Goal: Task Accomplishment & Management: Use online tool/utility

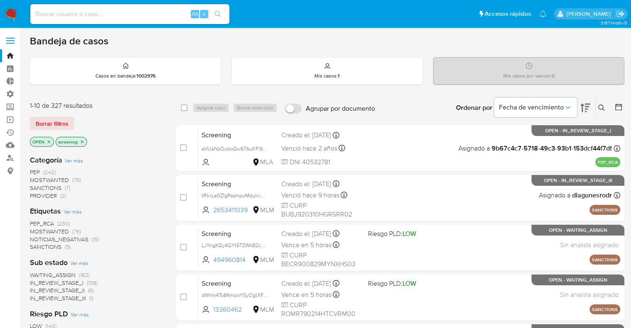
click at [34, 232] on span "MOSTWANTED" at bounding box center [49, 231] width 39 height 8
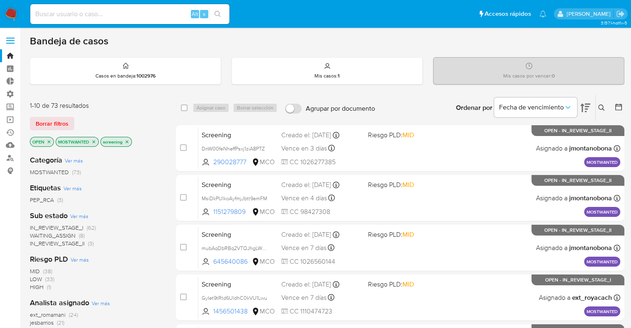
click at [93, 143] on icon "close-filter" at bounding box center [93, 141] width 5 height 5
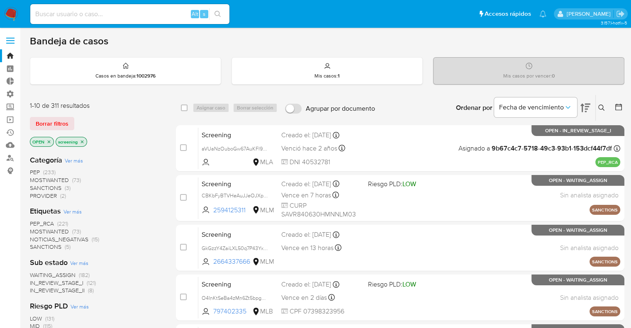
click at [33, 243] on span "SANCTIONS" at bounding box center [46, 247] width 32 height 8
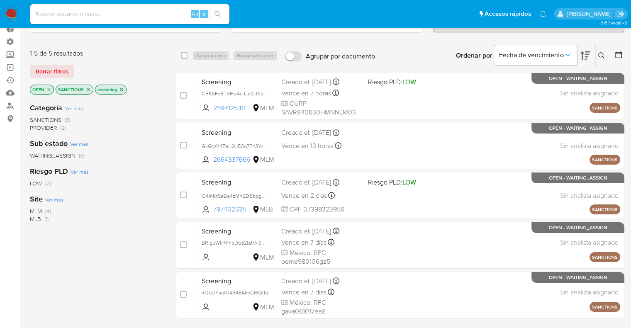
scroll to position [41, 0]
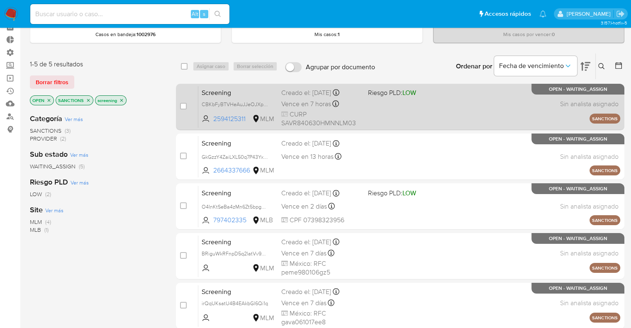
click at [250, 93] on span "Screening" at bounding box center [238, 92] width 73 height 11
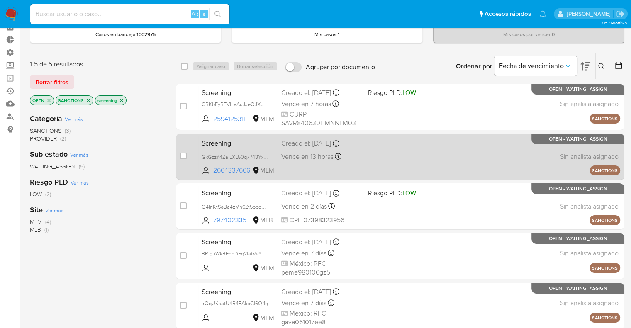
click at [247, 144] on span "Screening" at bounding box center [238, 142] width 73 height 11
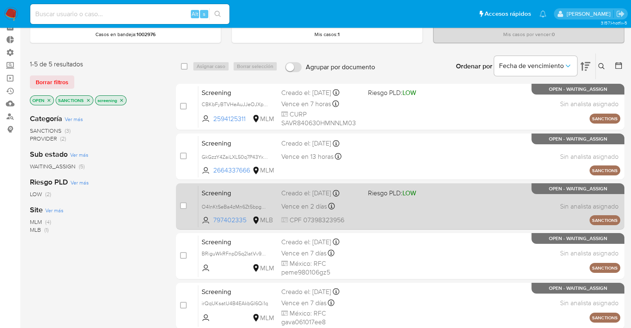
click at [254, 190] on span "Screening" at bounding box center [238, 192] width 73 height 11
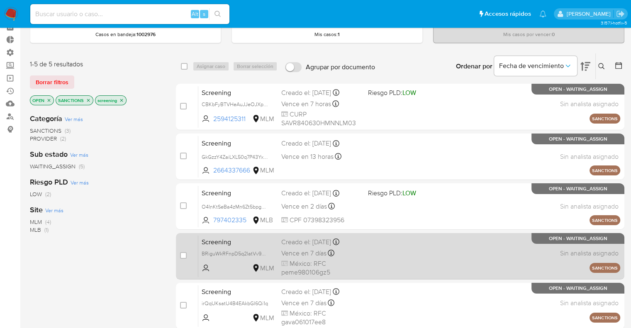
click at [236, 247] on div "Screening BRiguWkRFnpD5q2latVv9aXI MLM Creado el: 31/08/2025 Creado el: 31/08/2…" at bounding box center [409, 256] width 422 height 42
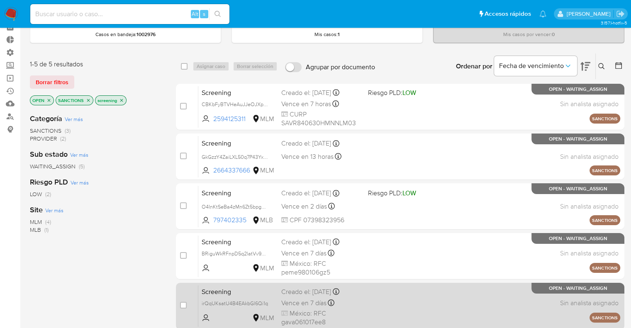
click at [242, 287] on span "Screening" at bounding box center [238, 291] width 73 height 11
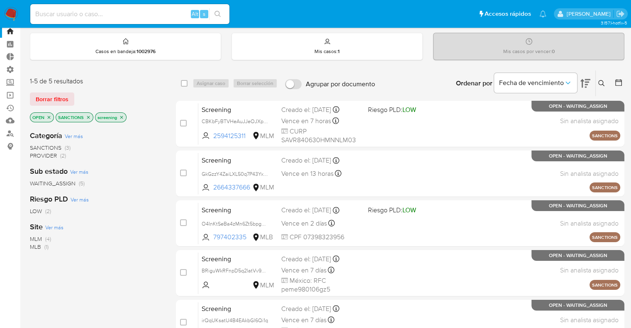
scroll to position [0, 0]
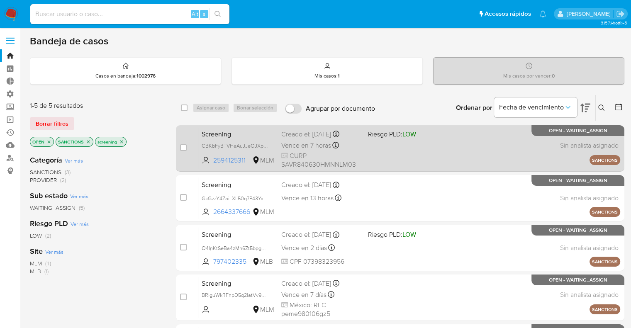
click at [239, 136] on span "Screening" at bounding box center [238, 133] width 73 height 11
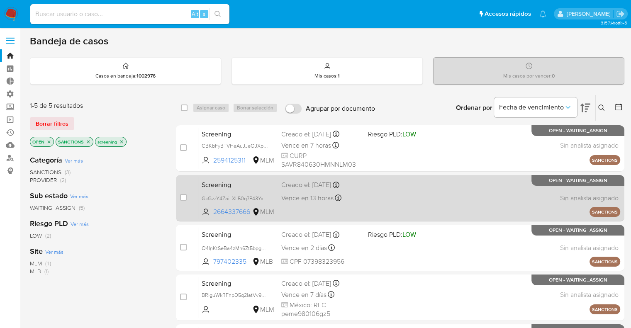
click at [241, 182] on span "Screening" at bounding box center [238, 184] width 73 height 11
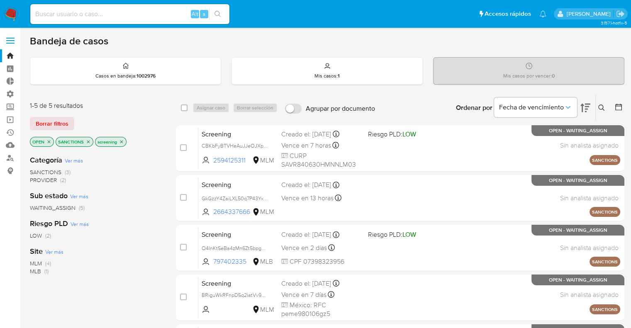
click at [88, 140] on icon "close-filter" at bounding box center [88, 141] width 5 height 5
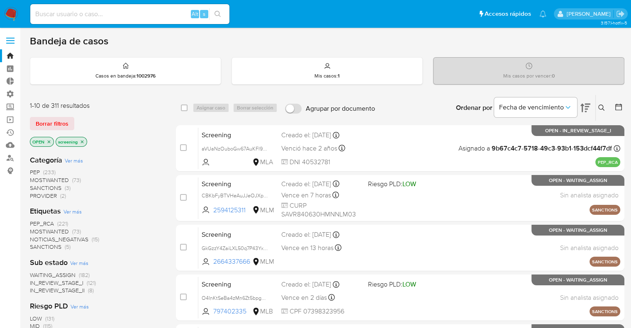
click at [34, 223] on span "PEP_RCA" at bounding box center [42, 223] width 24 height 8
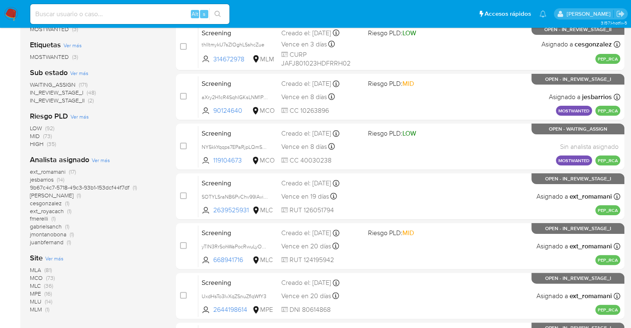
scroll to position [147, 0]
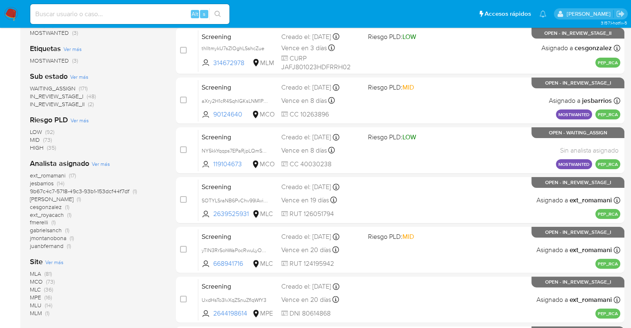
click at [35, 313] on span "MLM" at bounding box center [36, 313] width 12 height 8
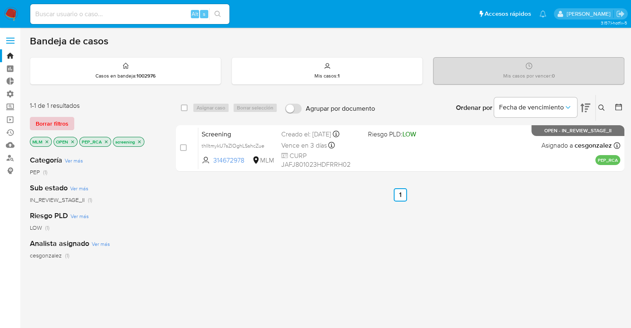
click at [63, 121] on span "Borrar filtros" at bounding box center [52, 124] width 33 height 12
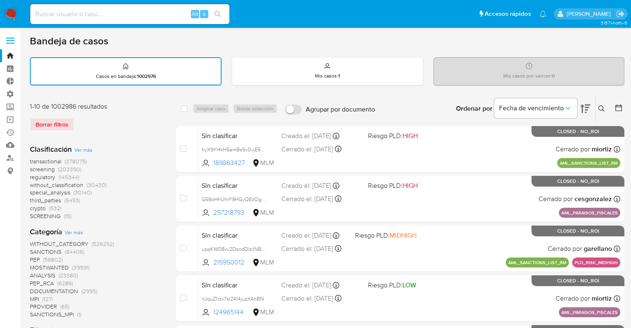
click at [32, 167] on span "screening" at bounding box center [42, 169] width 25 height 8
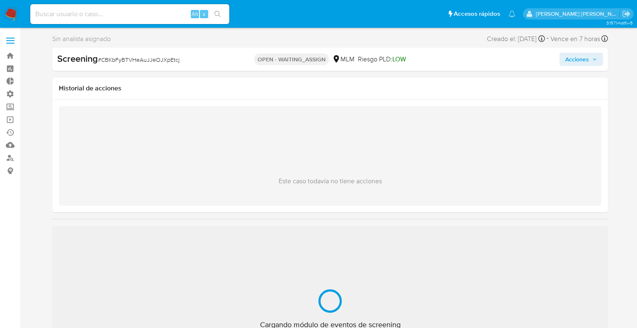
select select "10"
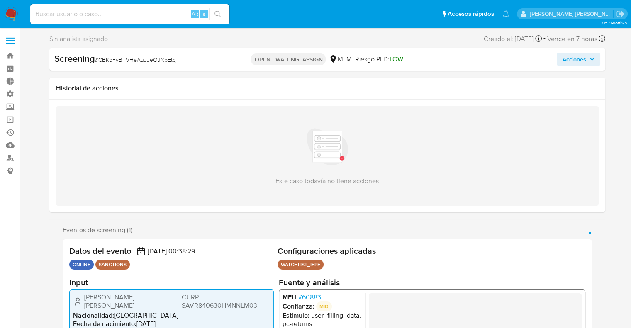
select select "10"
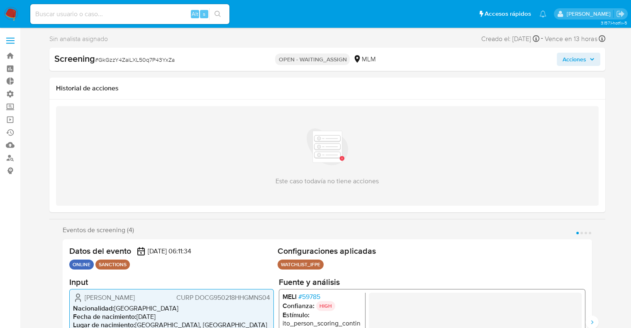
select select "10"
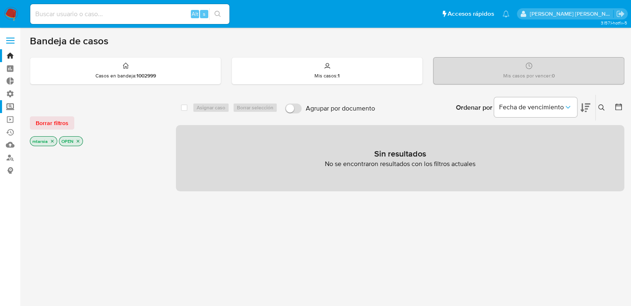
click at [14, 107] on label "Screening" at bounding box center [49, 106] width 99 height 13
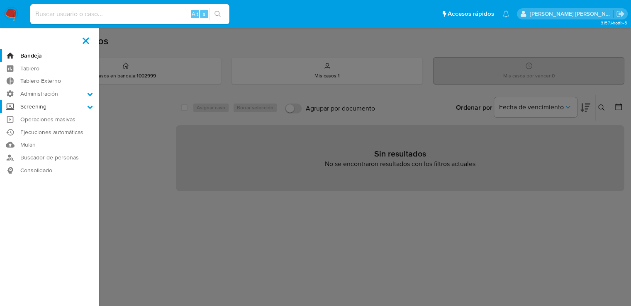
click at [0, 0] on input "Screening" at bounding box center [0, 0] width 0 height 0
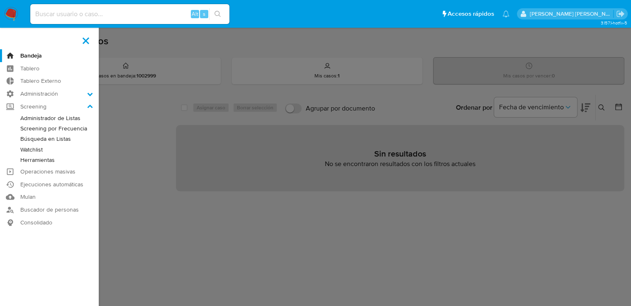
click at [22, 158] on link "Herramientas" at bounding box center [49, 160] width 99 height 10
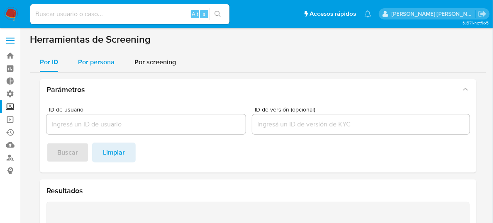
click at [107, 64] on span "Por persona" at bounding box center [96, 62] width 36 height 10
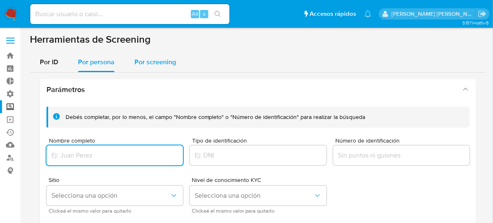
click at [169, 64] on span "Por screening" at bounding box center [154, 62] width 41 height 10
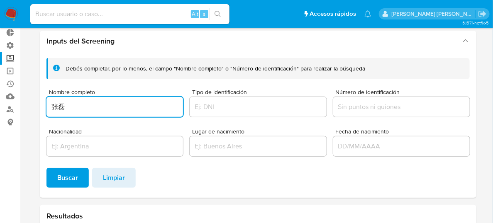
scroll to position [50, 0]
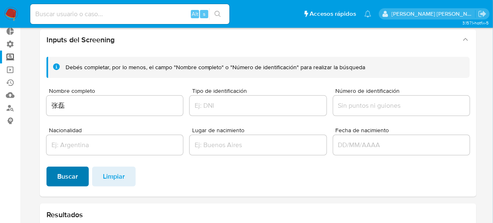
click at [83, 177] on button "Buscar" at bounding box center [67, 177] width 42 height 20
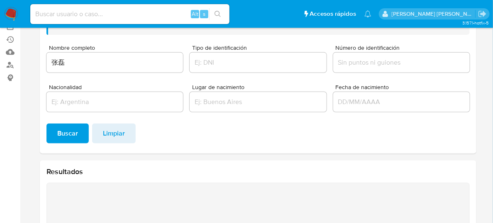
scroll to position [92, 0]
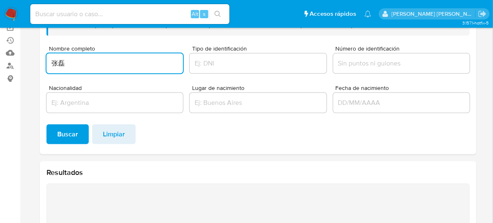
drag, startPoint x: 83, startPoint y: 65, endPoint x: 46, endPoint y: 65, distance: 36.5
click at [46, 65] on input "张磊" at bounding box center [114, 63] width 136 height 11
type input "[PERSON_NAME]"
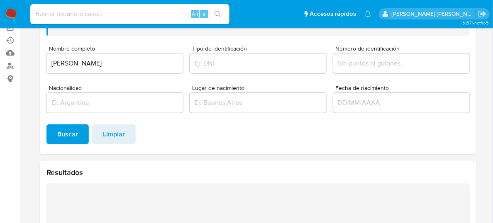
click at [81, 129] on button "Buscar" at bounding box center [67, 134] width 42 height 20
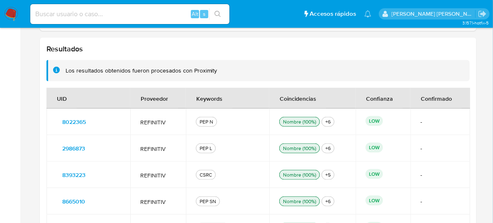
scroll to position [216, 0]
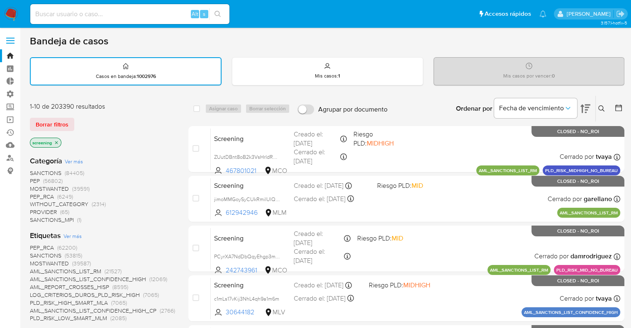
click at [80, 116] on div "1-10 de 203390 resultados Borrar filtros screening" at bounding box center [96, 125] width 133 height 47
click at [93, 119] on div "Borrar filtros" at bounding box center [96, 124] width 133 height 13
click at [92, 124] on div "Borrar filtros" at bounding box center [96, 124] width 133 height 13
click at [81, 121] on div "Borrar filtros" at bounding box center [96, 124] width 133 height 13
click at [78, 120] on div "Borrar filtros" at bounding box center [96, 124] width 133 height 13
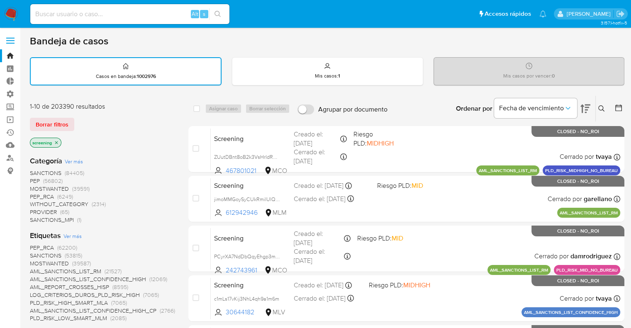
click at [75, 120] on div "Borrar filtros" at bounding box center [96, 124] width 133 height 13
click at [80, 119] on div "Borrar filtros" at bounding box center [96, 124] width 133 height 13
click at [78, 124] on div "Borrar filtros" at bounding box center [96, 124] width 133 height 13
click at [79, 120] on div "Borrar filtros" at bounding box center [96, 124] width 133 height 13
click at [76, 121] on div "Borrar filtros" at bounding box center [96, 124] width 133 height 13
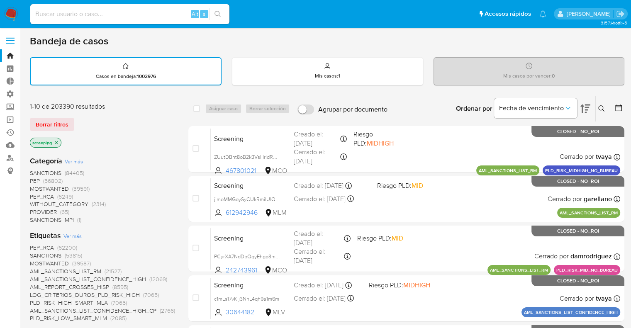
click at [445, 9] on ul "Pausado Ver notificaciones Alt s Accesos rápidos Presiona las siguientes teclas…" at bounding box center [288, 13] width 524 height 21
click at [455, 13] on ul "Pausado Ver notificaciones Alt s Accesos rápidos Presiona las siguientes teclas…" at bounding box center [288, 13] width 524 height 21
click at [20, 119] on link "Operaciones masivas" at bounding box center [49, 119] width 99 height 13
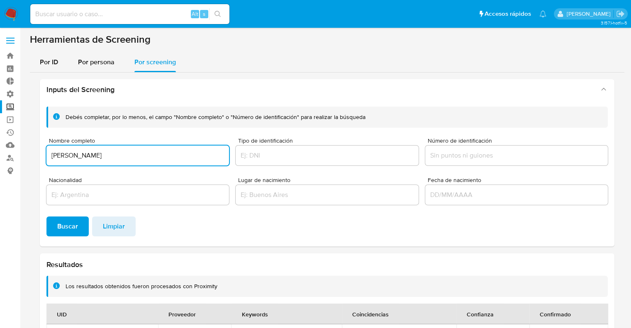
click at [99, 155] on input "Lei Zhang" at bounding box center [137, 155] width 182 height 11
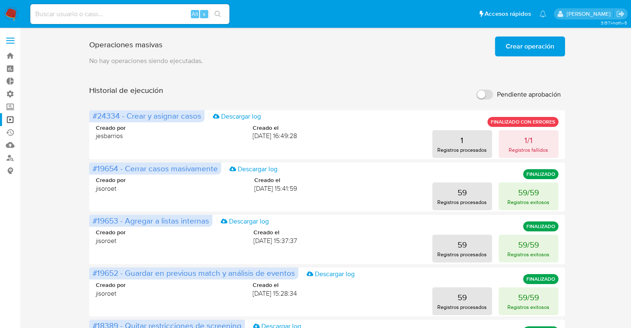
click at [9, 15] on img at bounding box center [11, 14] width 14 height 14
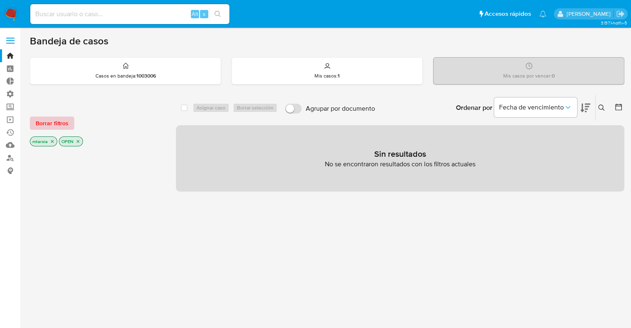
click at [69, 124] on button "Borrar filtros" at bounding box center [52, 123] width 44 height 13
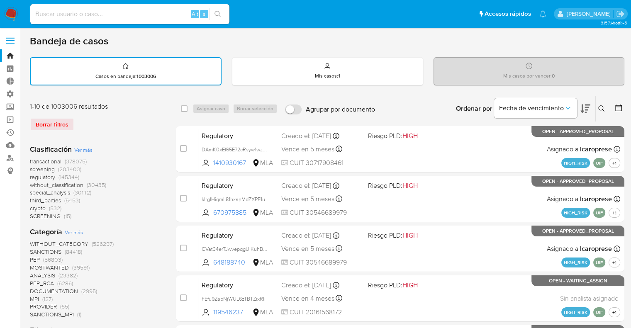
click at [32, 169] on span "screening" at bounding box center [42, 169] width 25 height 8
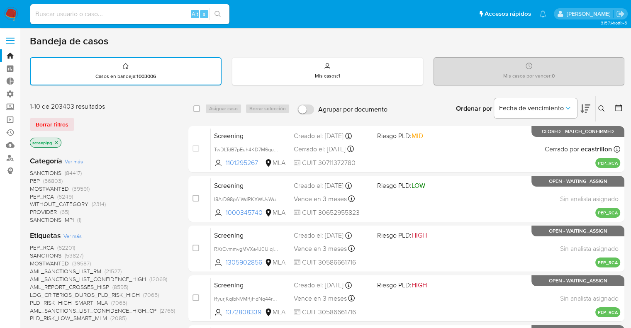
click at [76, 119] on div "Borrar filtros" at bounding box center [96, 124] width 133 height 13
click at [79, 121] on div "Borrar filtros" at bounding box center [96, 124] width 133 height 13
click at [79, 119] on div "Borrar filtros" at bounding box center [96, 124] width 133 height 13
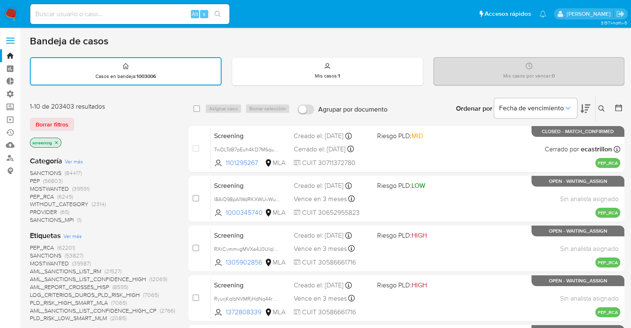
click at [76, 120] on div "Borrar filtros" at bounding box center [96, 124] width 133 height 13
click at [75, 121] on div "Borrar filtros" at bounding box center [96, 124] width 133 height 13
click at [76, 119] on div "Borrar filtros" at bounding box center [96, 124] width 133 height 13
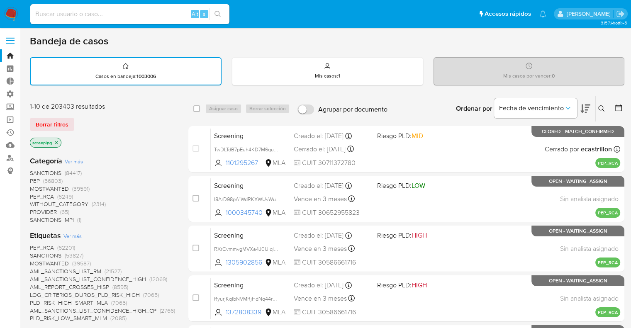
click at [75, 120] on div "Borrar filtros" at bounding box center [96, 124] width 133 height 13
click at [75, 121] on div "Borrar filtros" at bounding box center [96, 124] width 133 height 13
click at [89, 114] on div "1-10 de 203403 resultados Borrar filtros screening" at bounding box center [96, 125] width 133 height 47
click at [544, 44] on div "Bandeja de casos" at bounding box center [327, 41] width 594 height 12
click at [36, 264] on span "MOSTWANTED" at bounding box center [49, 263] width 39 height 8
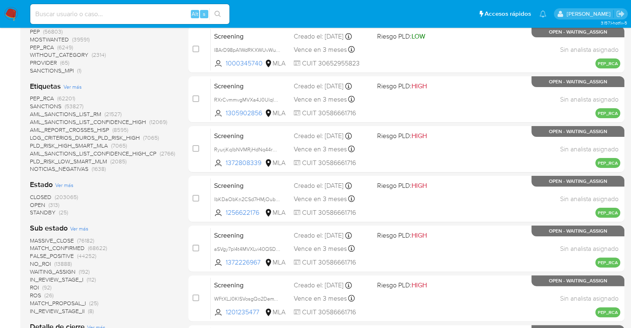
scroll to position [150, 0]
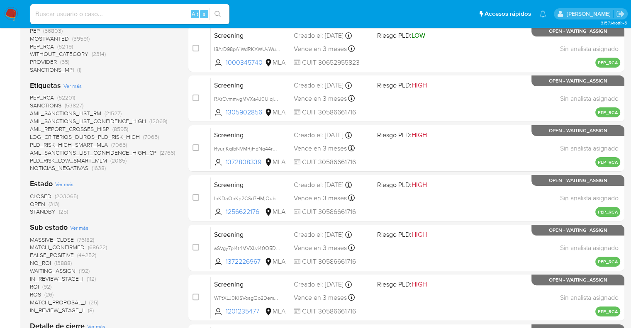
click at [33, 204] on span "OPEN" at bounding box center [37, 204] width 15 height 8
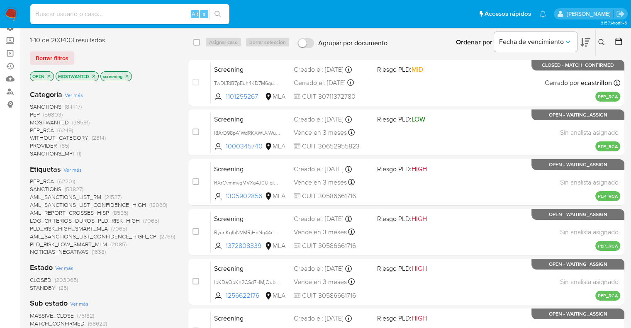
scroll to position [44, 0]
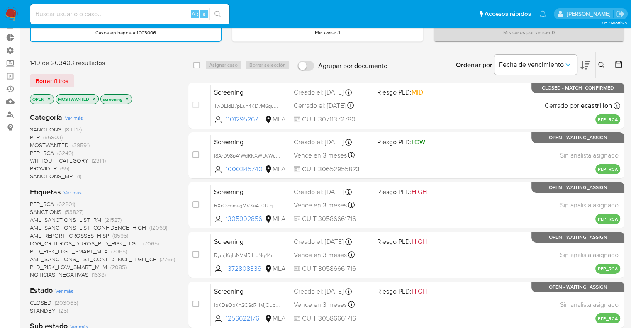
click at [12, 10] on img at bounding box center [11, 14] width 14 height 14
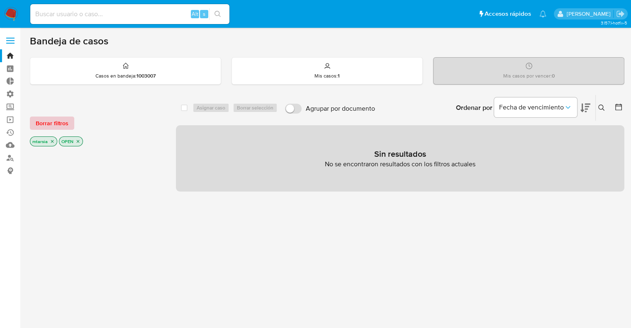
click at [65, 121] on span "Borrar filtros" at bounding box center [52, 123] width 33 height 12
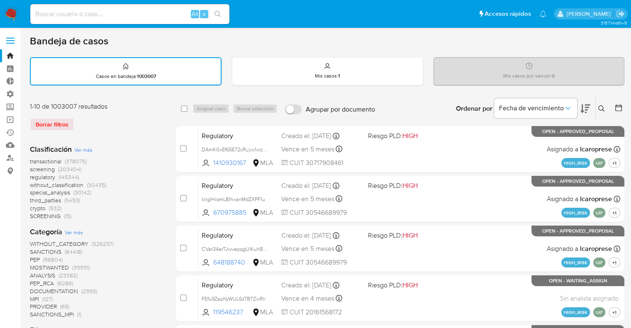
click at [33, 165] on span "screening" at bounding box center [42, 169] width 25 height 8
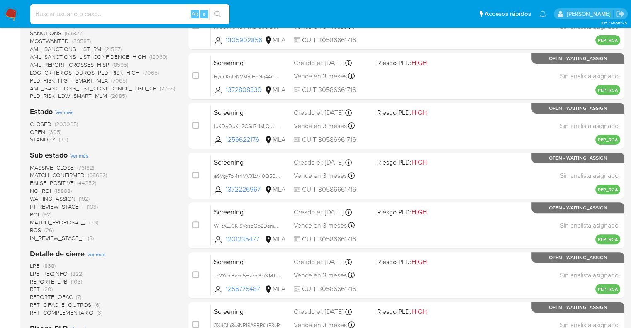
scroll to position [223, 0]
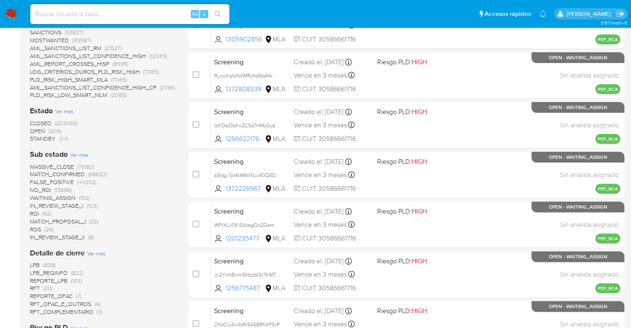
click at [34, 129] on span "OPEN" at bounding box center [37, 131] width 15 height 8
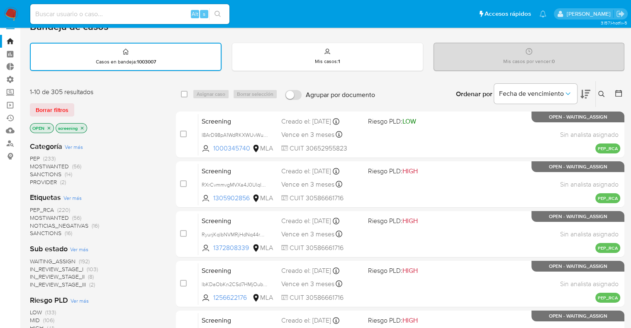
scroll to position [5, 0]
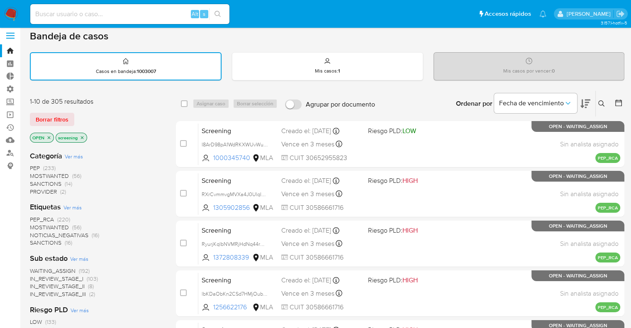
click at [39, 223] on span "MOSTWANTED" at bounding box center [49, 227] width 39 height 8
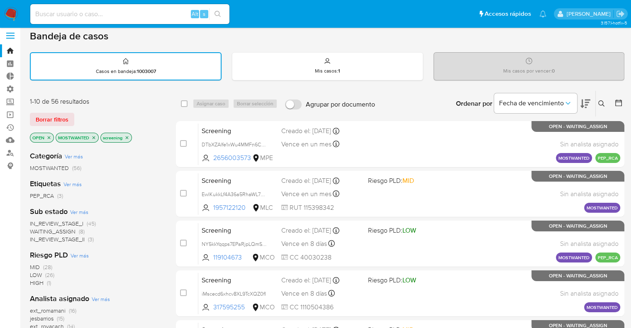
click at [584, 95] on button at bounding box center [585, 104] width 10 height 26
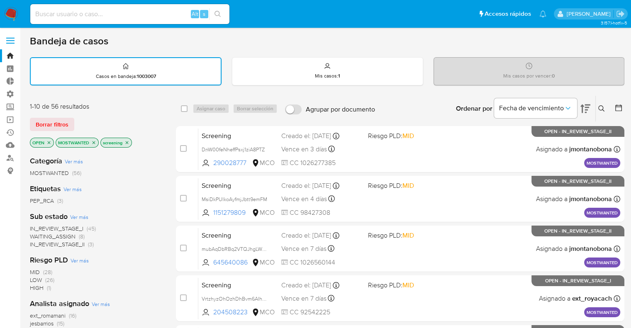
click at [94, 141] on icon "close-filter" at bounding box center [93, 142] width 3 height 3
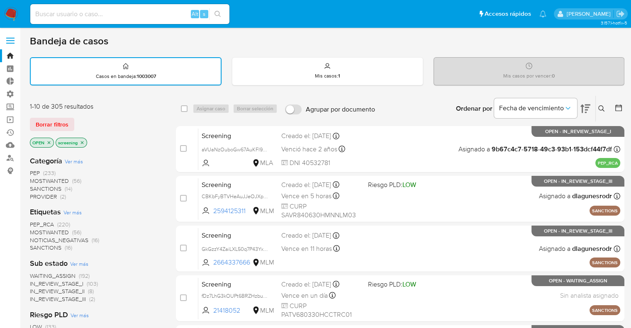
click at [34, 223] on span "PEP_RCA" at bounding box center [42, 224] width 24 height 8
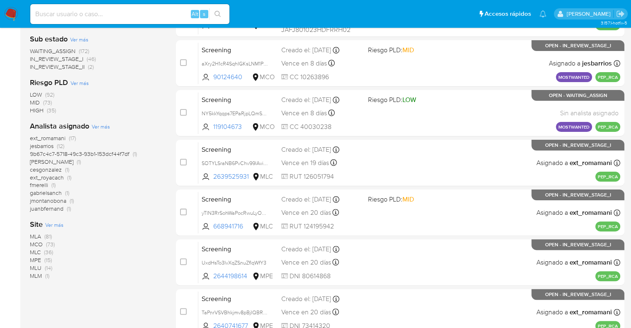
scroll to position [189, 0]
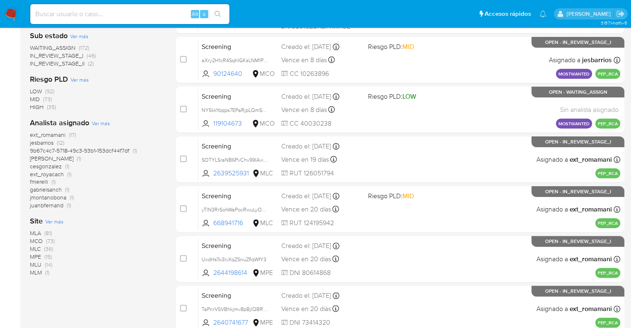
click at [32, 272] on span "MLM" at bounding box center [36, 272] width 12 height 8
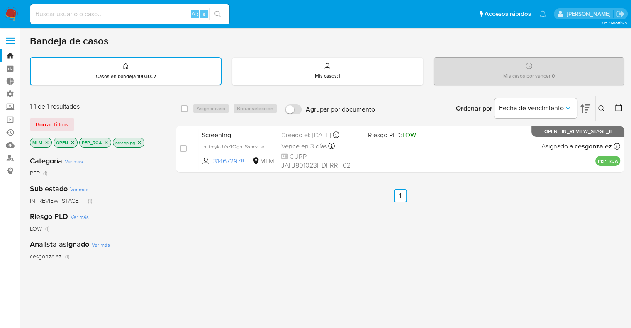
click at [46, 141] on icon "close-filter" at bounding box center [47, 142] width 3 height 3
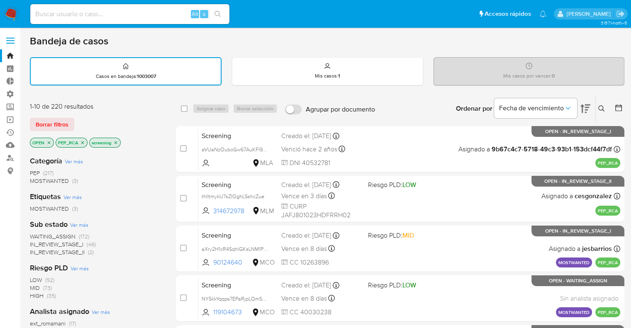
click at [36, 234] on span "WAITING_ASSIGN" at bounding box center [53, 236] width 46 height 8
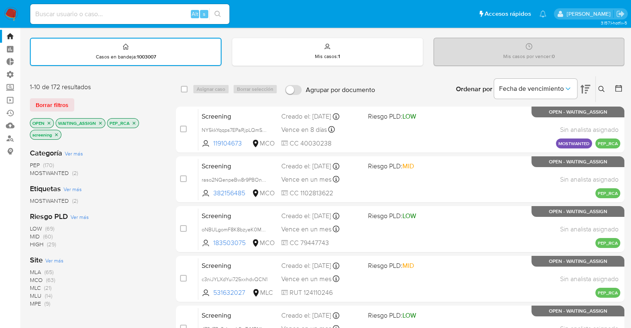
scroll to position [18, 0]
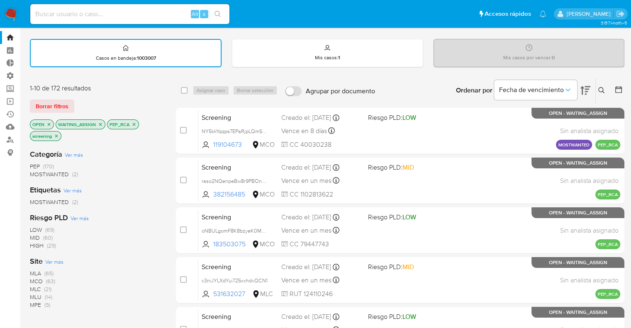
click at [100, 124] on icon "close-filter" at bounding box center [100, 124] width 5 height 5
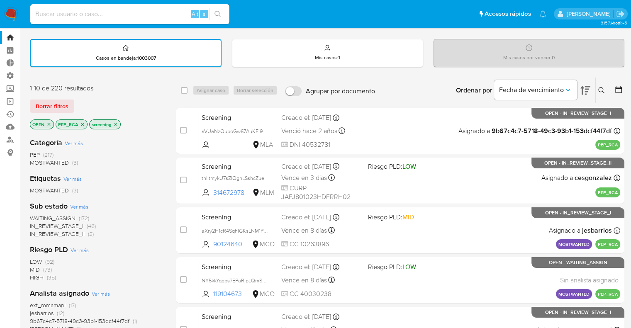
click at [83, 124] on icon "close-filter" at bounding box center [82, 124] width 5 height 5
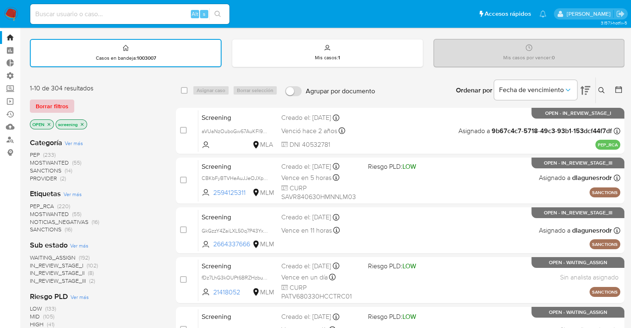
click at [68, 102] on button "Borrar filtros" at bounding box center [52, 106] width 44 height 13
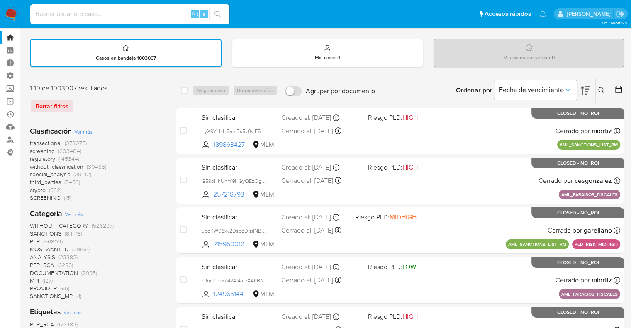
click at [31, 159] on span "regulatory" at bounding box center [42, 159] width 25 height 8
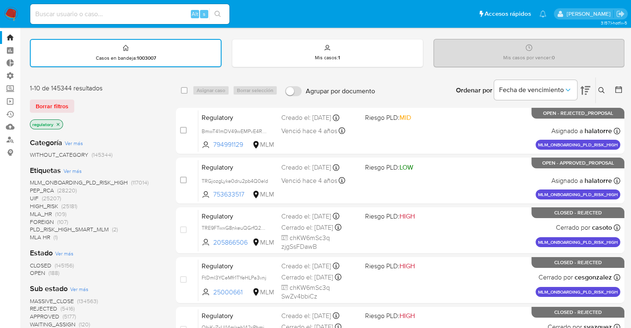
click at [33, 271] on span "OPEN" at bounding box center [37, 273] width 15 height 8
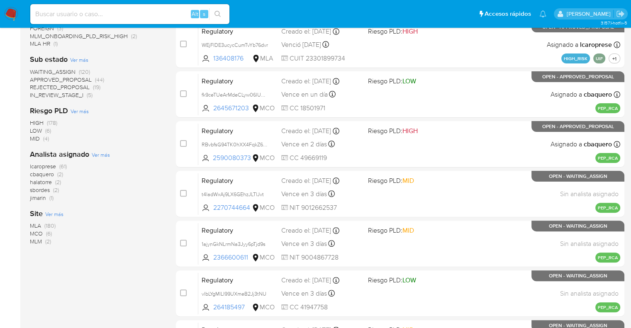
scroll to position [206, 0]
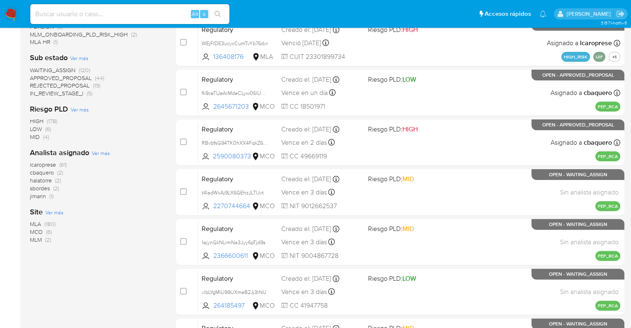
click at [32, 233] on span "MCO" at bounding box center [36, 232] width 13 height 8
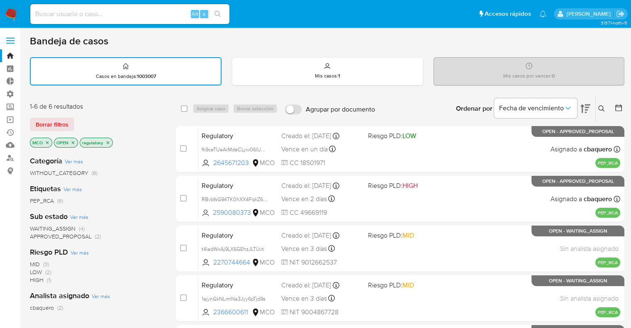
click at [34, 227] on span "WAITING_ASSIGN" at bounding box center [53, 228] width 46 height 8
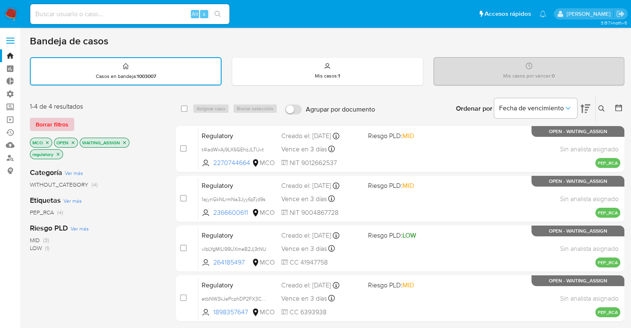
click at [68, 122] on button "Borrar filtros" at bounding box center [52, 124] width 44 height 13
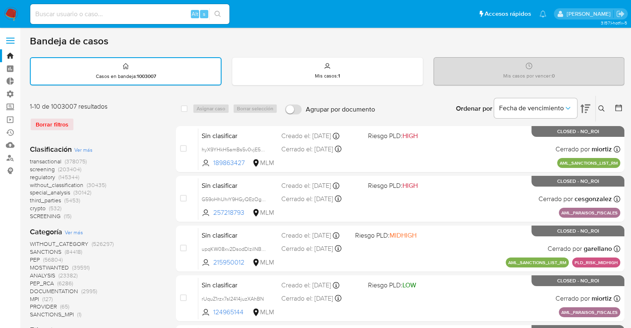
click at [33, 168] on span "screening" at bounding box center [42, 169] width 25 height 8
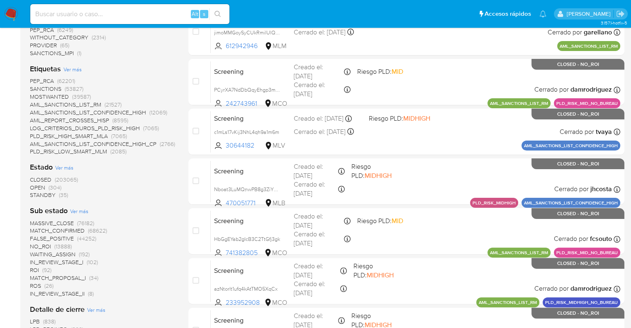
scroll to position [169, 0]
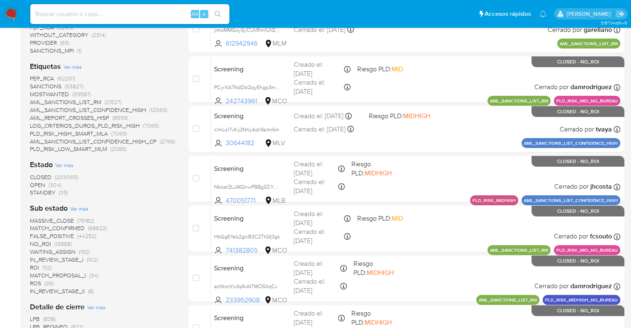
click at [35, 182] on span "OPEN" at bounding box center [37, 185] width 15 height 8
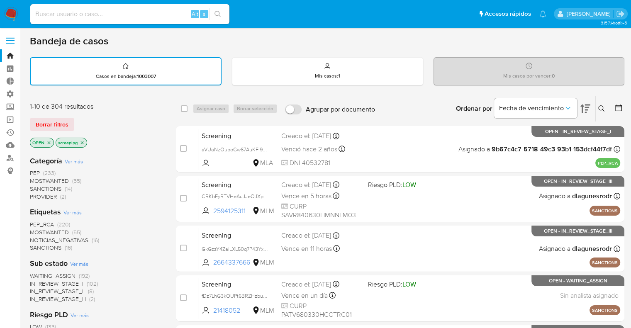
click at [37, 229] on span "MOSTWANTED" at bounding box center [49, 232] width 39 height 8
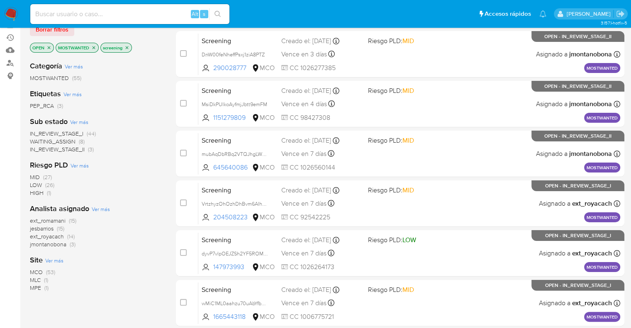
scroll to position [103, 0]
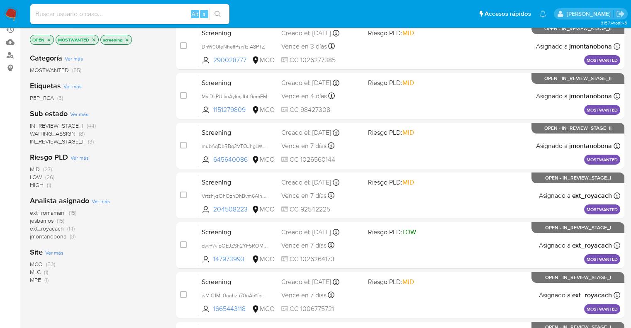
click at [41, 128] on span "IN_REVIEW_STAGE_I" at bounding box center [56, 125] width 53 height 8
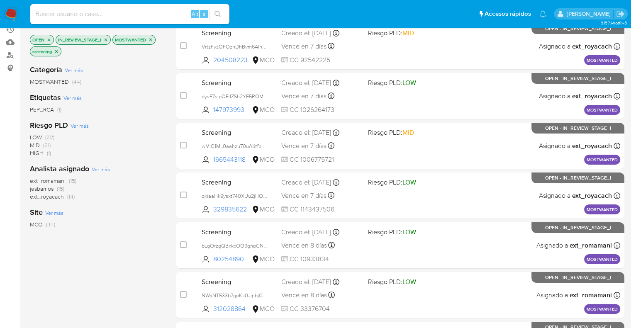
click at [108, 41] on icon "close-filter" at bounding box center [105, 39] width 5 height 5
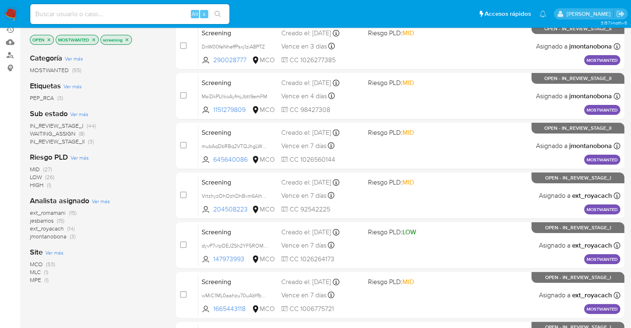
click at [36, 131] on span "WAITING_ASSIGN" at bounding box center [53, 133] width 46 height 8
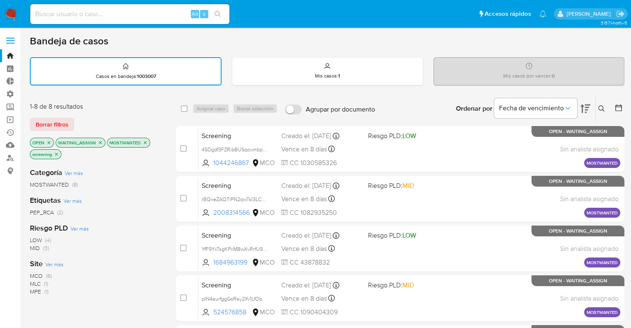
click at [443, 16] on ul "Pausado Ver notificaciones Alt s Accesos rápidos Presiona las siguientes teclas…" at bounding box center [288, 13] width 524 height 21
click at [431, 12] on ul "Pausado Ver notificaciones Alt s Accesos rápidos Presiona las siguientes teclas…" at bounding box center [288, 13] width 524 height 21
click at [100, 143] on icon "close-filter" at bounding box center [100, 142] width 5 height 5
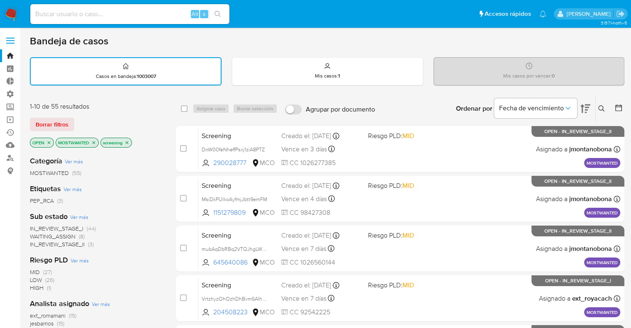
click at [35, 315] on span "ext_romamani" at bounding box center [48, 315] width 36 height 8
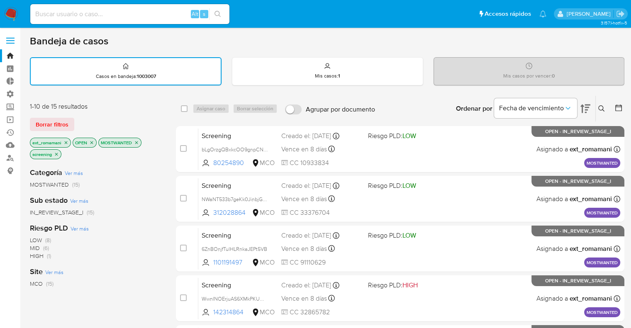
click at [64, 140] on icon "close-filter" at bounding box center [65, 142] width 5 height 5
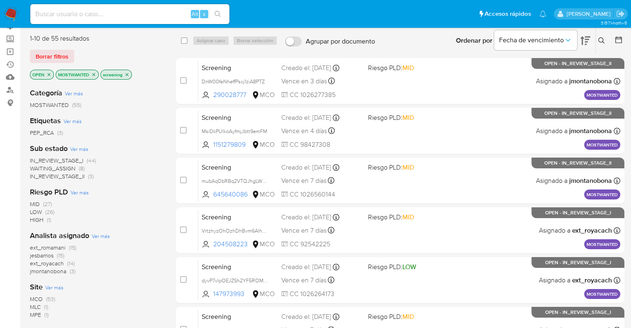
scroll to position [71, 0]
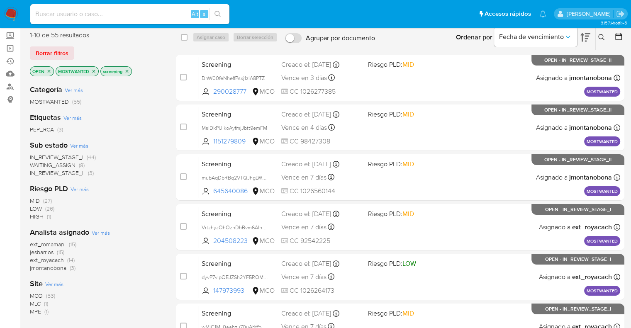
click at [34, 250] on span "jesbarrios" at bounding box center [42, 252] width 24 height 8
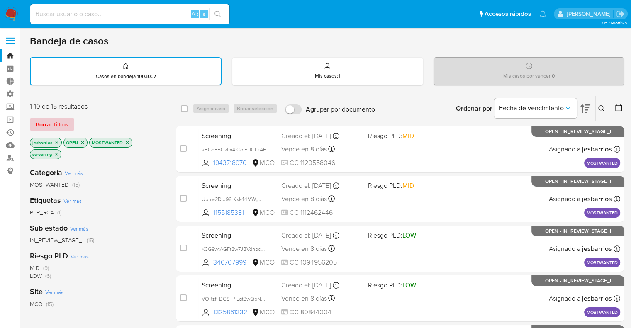
click at [66, 125] on span "Borrar filtros" at bounding box center [52, 125] width 33 height 12
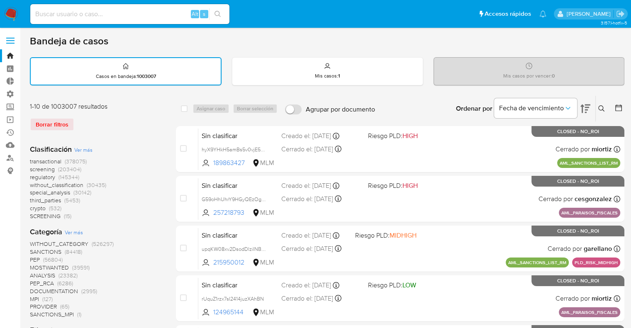
click at [35, 168] on span "screening" at bounding box center [42, 169] width 25 height 8
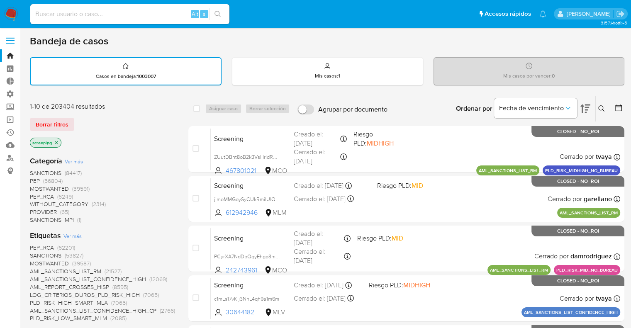
click at [81, 120] on div "Borrar filtros" at bounding box center [96, 124] width 133 height 13
click at [79, 120] on div "Borrar filtros" at bounding box center [96, 124] width 133 height 13
click at [79, 121] on div "Borrar filtros" at bounding box center [96, 124] width 133 height 13
click at [82, 119] on div "Borrar filtros" at bounding box center [96, 124] width 133 height 13
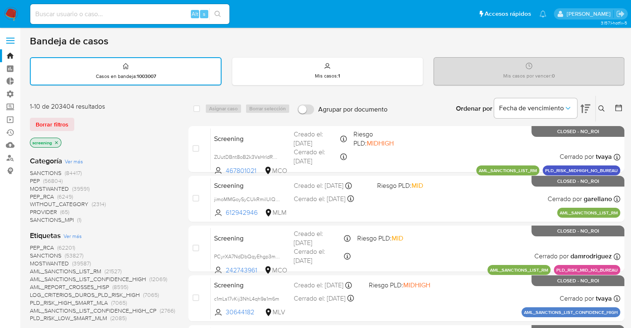
click at [78, 120] on div "Borrar filtros" at bounding box center [96, 124] width 133 height 13
click at [76, 119] on div "Borrar filtros" at bounding box center [96, 124] width 133 height 13
click at [76, 120] on div "Borrar filtros" at bounding box center [96, 124] width 133 height 13
click at [76, 121] on div "Borrar filtros" at bounding box center [96, 124] width 133 height 13
click at [75, 121] on div "Borrar filtros" at bounding box center [96, 124] width 133 height 13
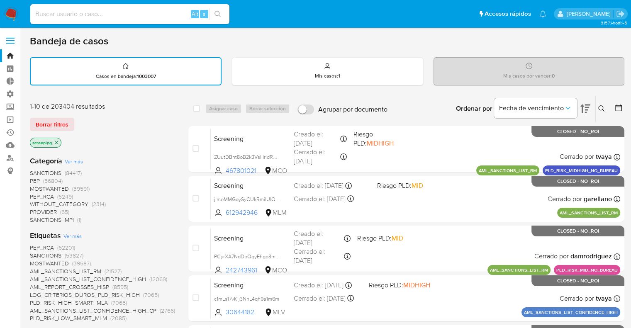
click at [76, 119] on div "Borrar filtros" at bounding box center [96, 124] width 133 height 13
click at [117, 136] on div "1-10 de 203404 resultados Borrar filtros screening" at bounding box center [96, 125] width 133 height 47
click at [81, 120] on div "Borrar filtros" at bounding box center [96, 124] width 133 height 13
